Goal: Information Seeking & Learning: Learn about a topic

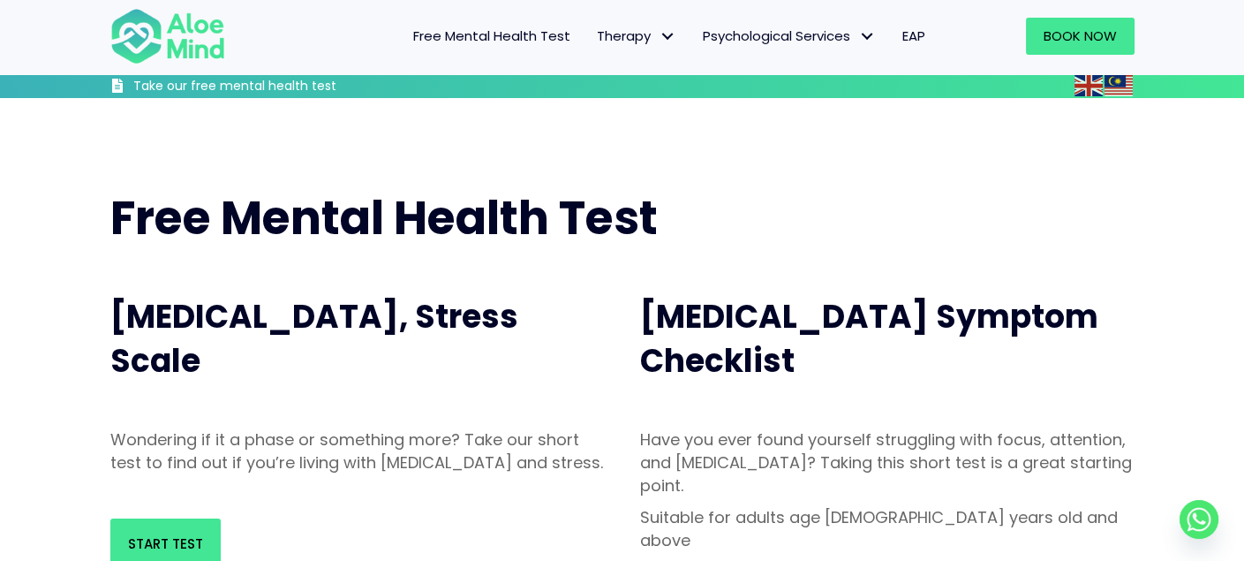
scroll to position [323, 0]
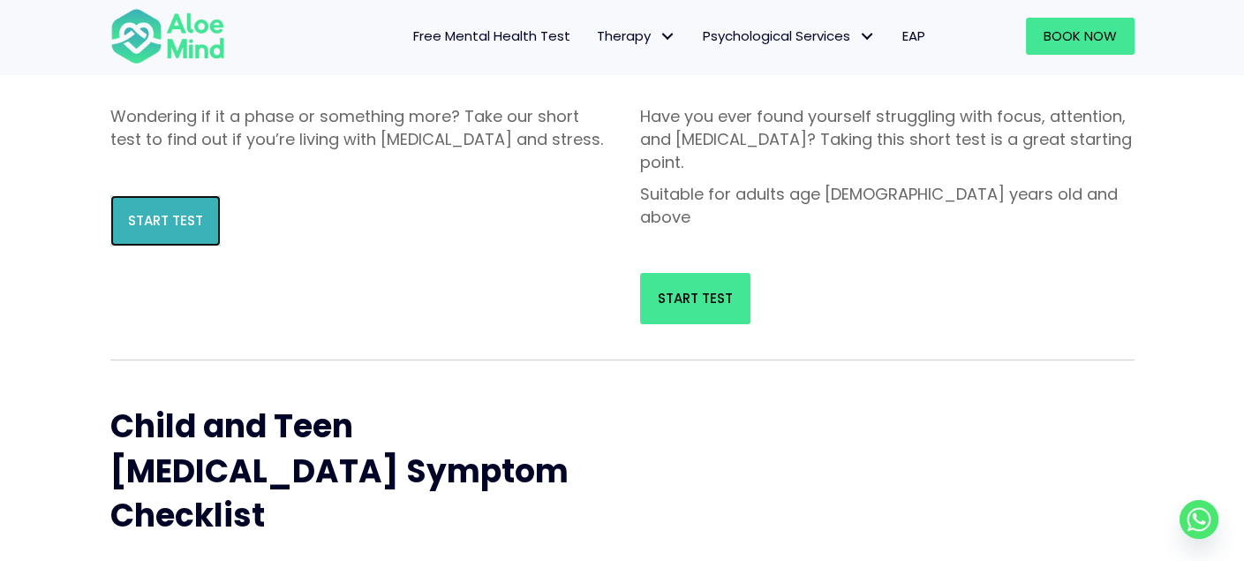
click at [170, 221] on link "Start Test" at bounding box center [165, 220] width 110 height 51
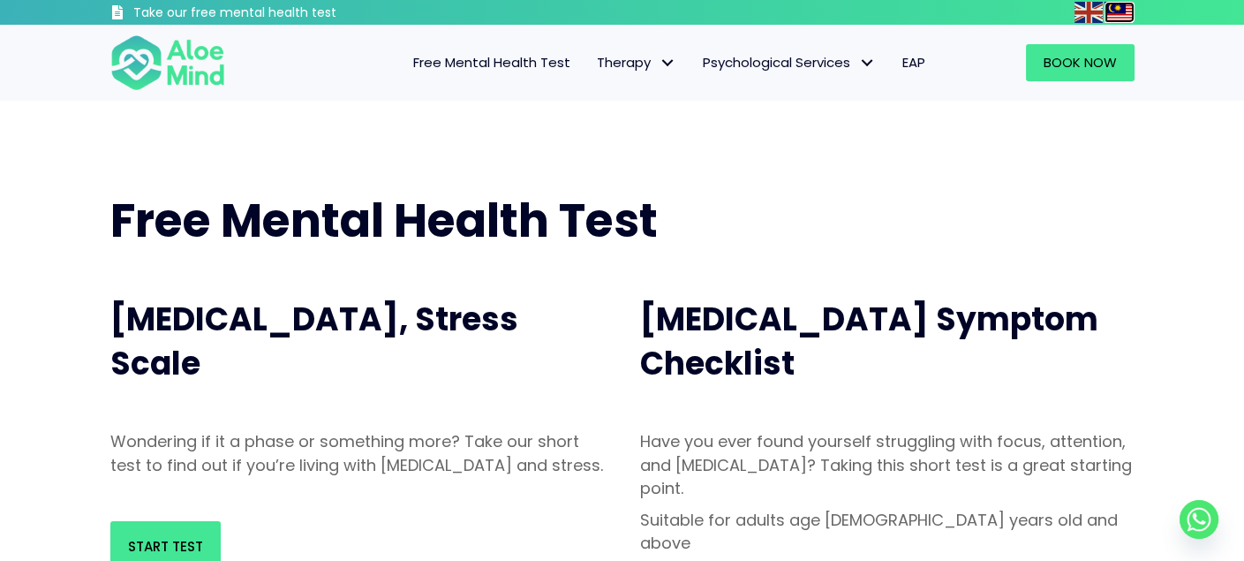
click at [1107, 7] on img at bounding box center [1119, 12] width 28 height 21
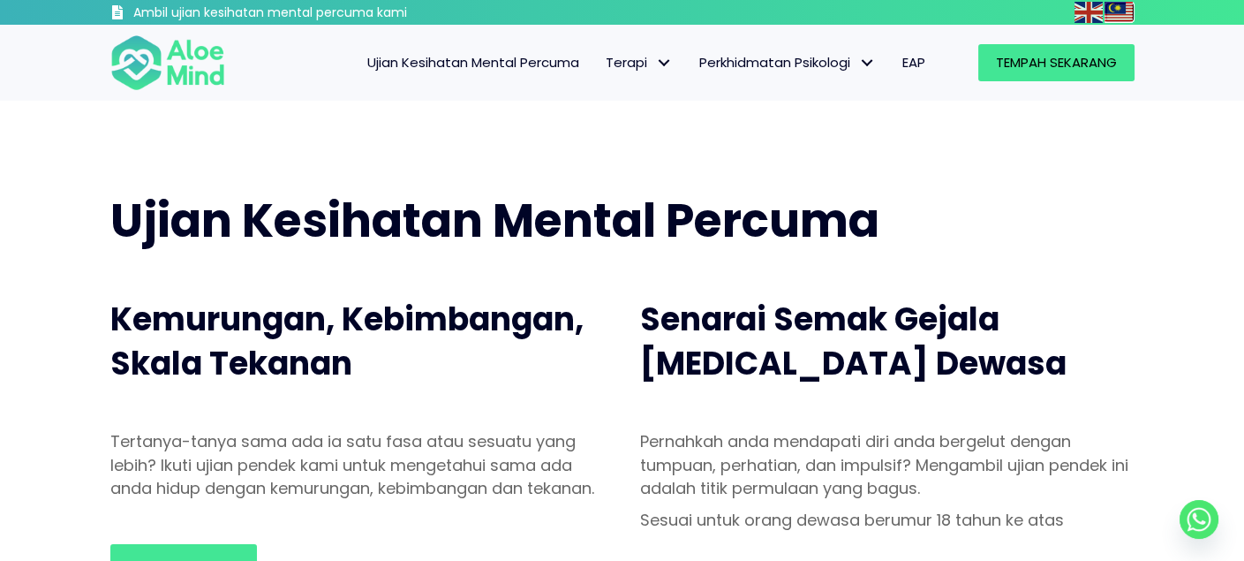
scroll to position [323, 0]
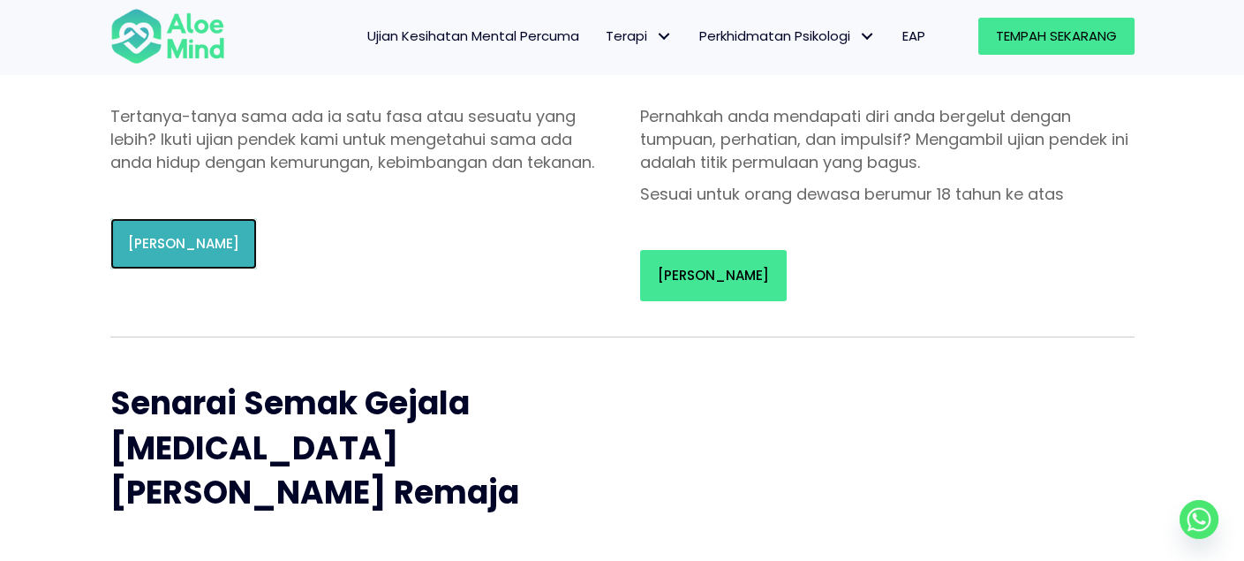
click at [215, 253] on font "Mulakan Ujian" at bounding box center [183, 243] width 111 height 19
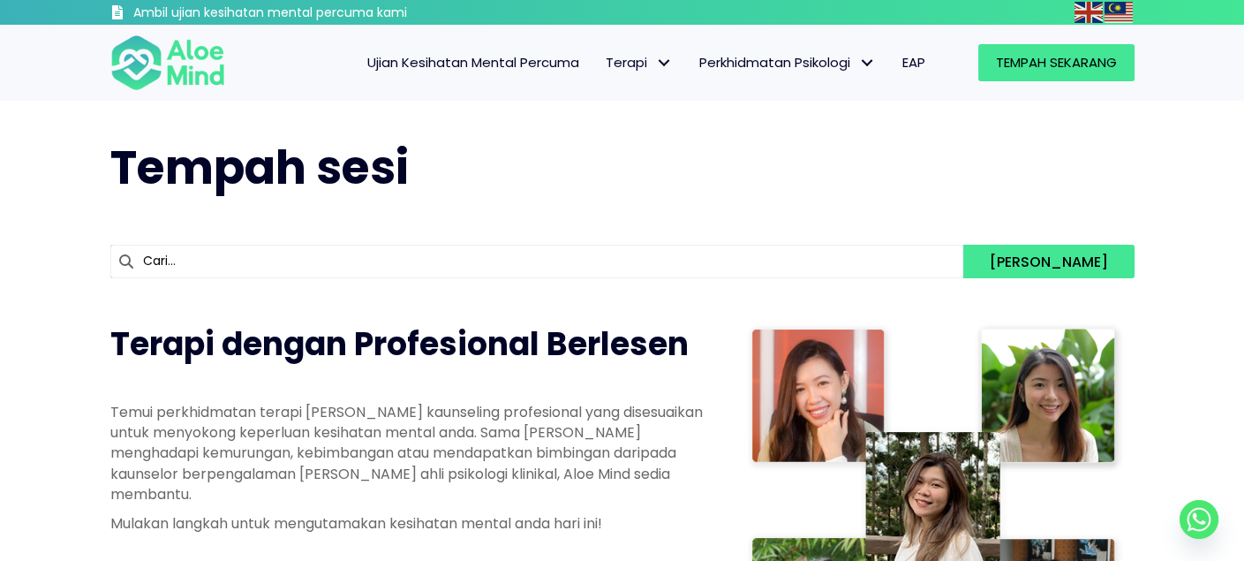
click at [487, 70] on font "Ujian Kesihatan Mental Percuma" at bounding box center [473, 62] width 212 height 19
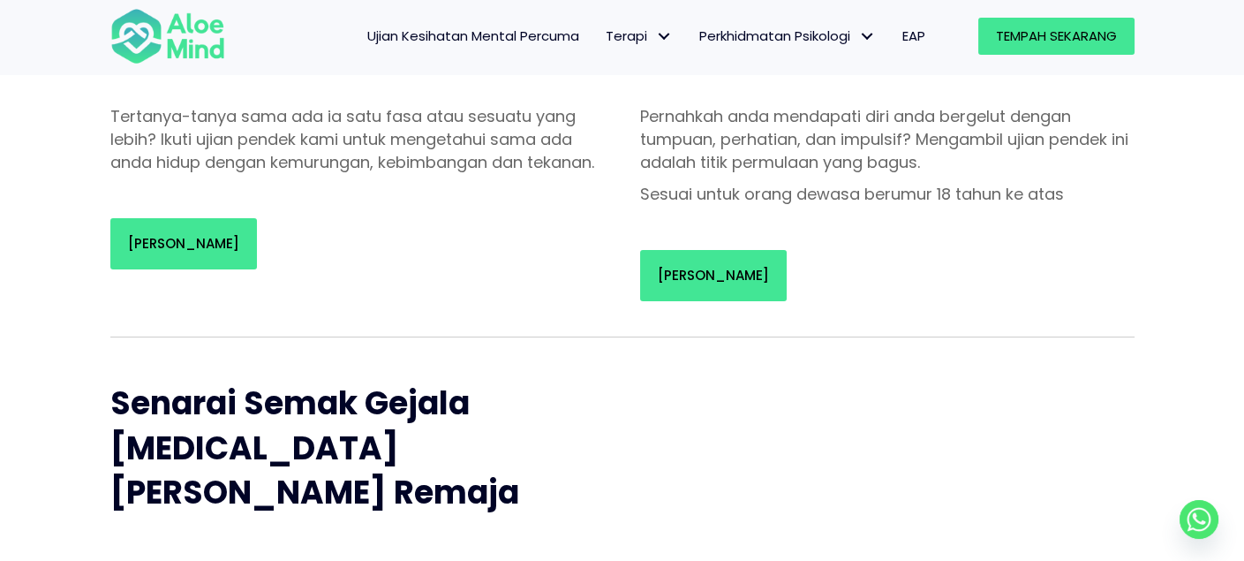
click at [719, 240] on div "Mulakan Ujian" at bounding box center [888, 275] width 530 height 87
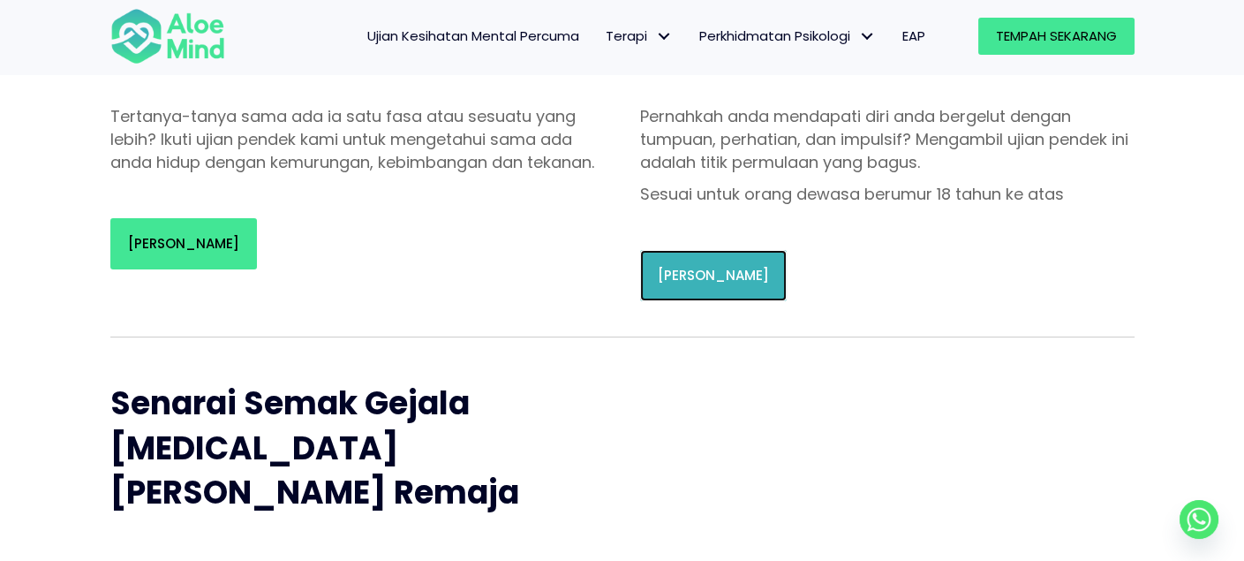
click at [697, 286] on link "Mulakan Ujian" at bounding box center [713, 275] width 147 height 51
